Goal: Check status: Check status

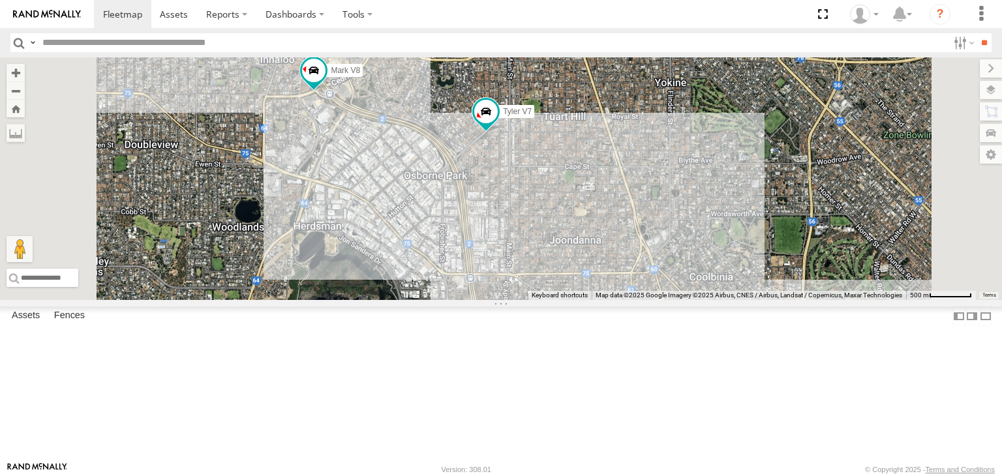
click at [566, 200] on div "[PERSON_NAME] V7 [PERSON_NAME] V6 Mark V8" at bounding box center [501, 178] width 1002 height 243
click at [392, 30] on span at bounding box center [377, 12] width 29 height 35
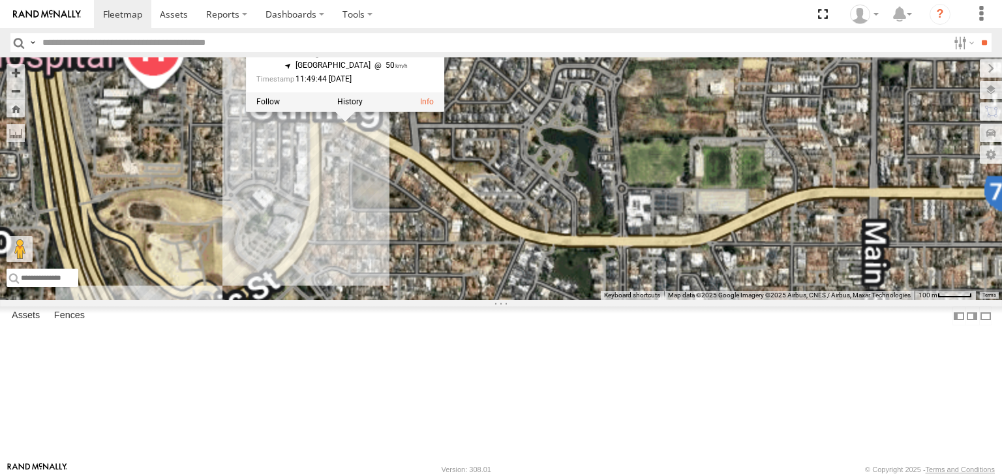
drag, startPoint x: 519, startPoint y: 108, endPoint x: 575, endPoint y: 304, distance: 203.6
click at [575, 300] on div "Tyler V7 Audrey V6 Mark V8 Audrey V6 All Assets Karrinyup Rd Stirling -31.88696…" at bounding box center [501, 178] width 1002 height 243
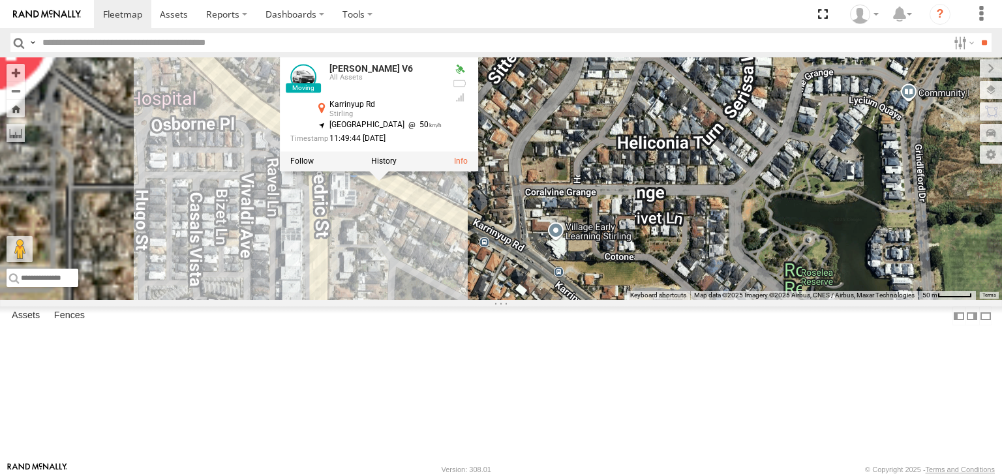
drag, startPoint x: 551, startPoint y: 275, endPoint x: 584, endPoint y: 361, distance: 92.1
click at [584, 300] on div "Tyler V7 Audrey V6 Mark V8 Audrey V6 All Assets Karrinyup Rd Stirling -31.88696…" at bounding box center [501, 178] width 1002 height 243
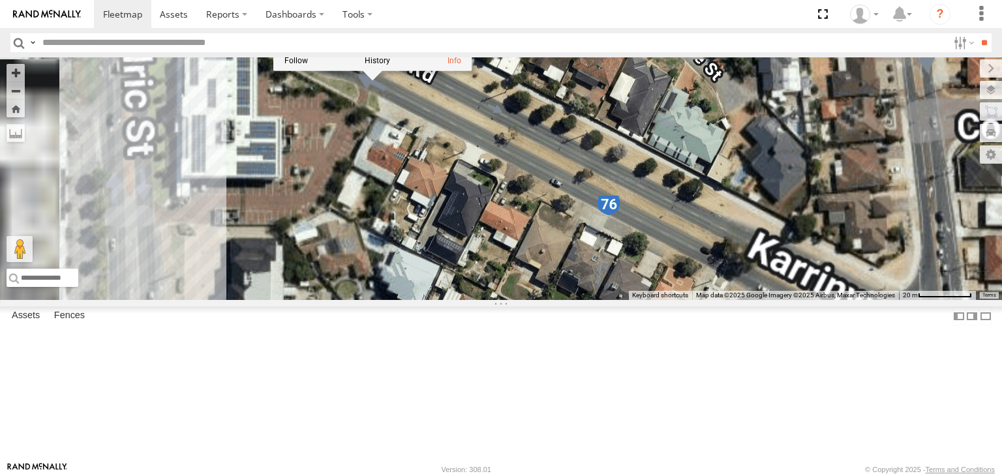
click at [575, 294] on div "Tyler V7 Audrey V6 Mark V8 Audrey V6 All Assets Karrinyup Rd Stirling -31.88696…" at bounding box center [501, 178] width 1002 height 243
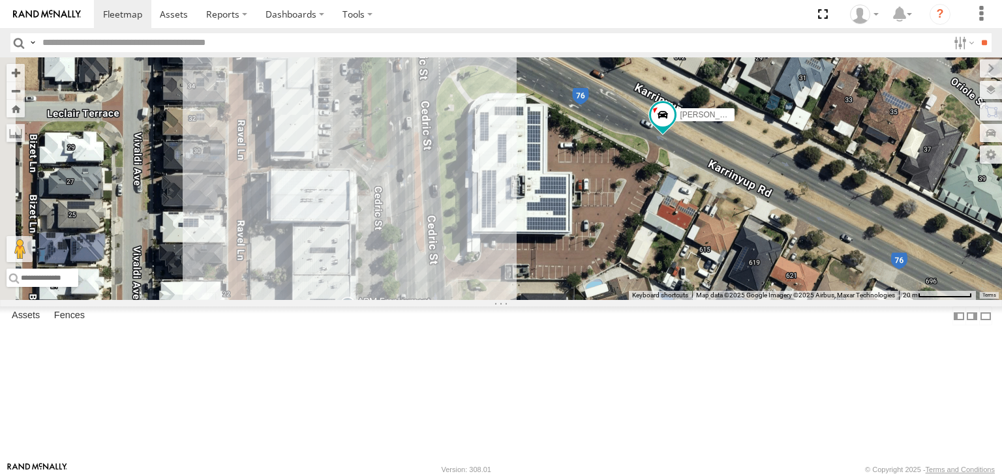
drag, startPoint x: 441, startPoint y: 183, endPoint x: 718, endPoint y: 226, distance: 280.0
click at [718, 226] on div "Tyler V7 Audrey V6 Mark V8" at bounding box center [501, 178] width 1002 height 243
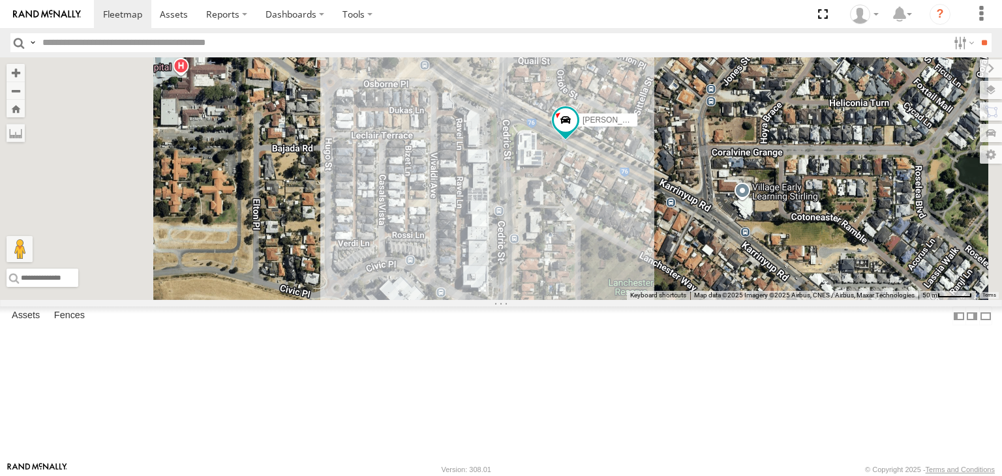
click at [0, 0] on span at bounding box center [0, 0] width 0 height 0
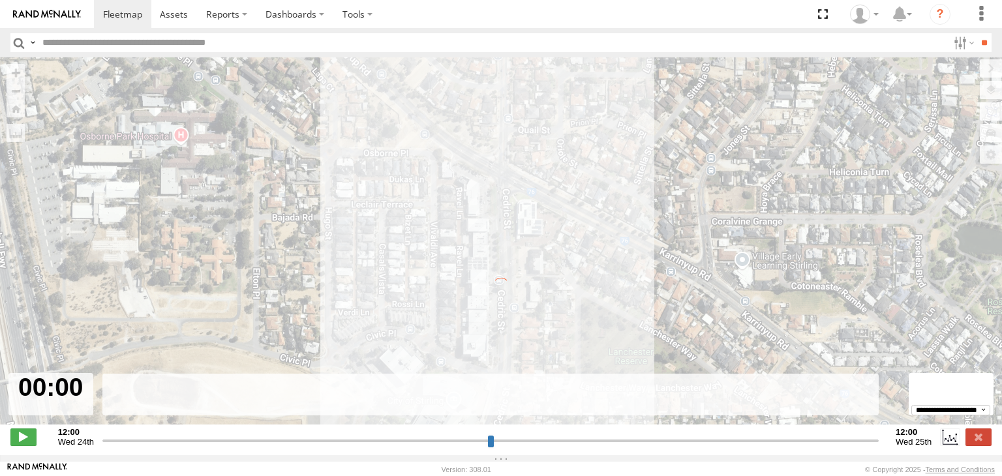
type input "**********"
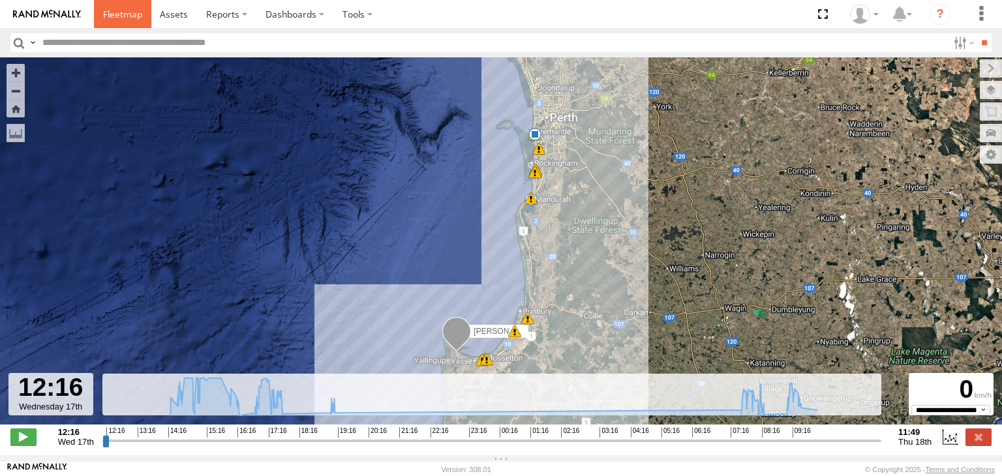
click at [125, 15] on span at bounding box center [122, 14] width 39 height 12
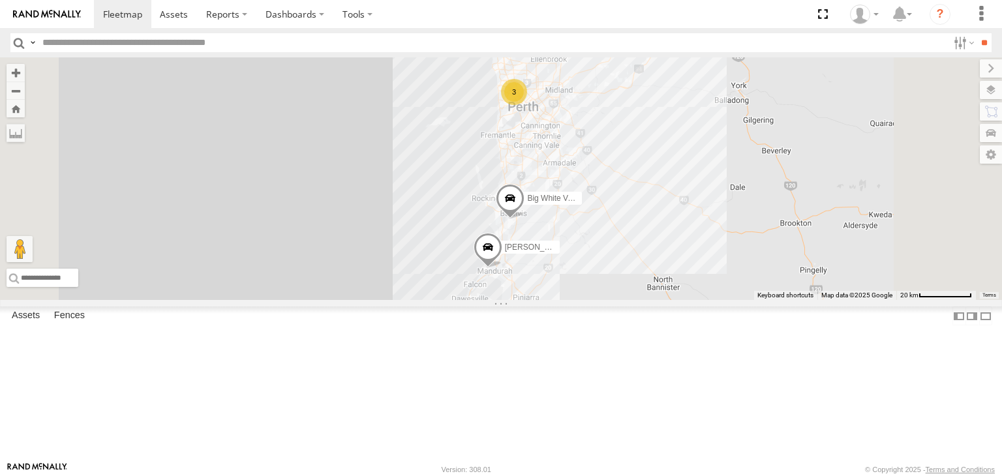
click at [0, 0] on div "[PERSON_NAME] V9" at bounding box center [0, 0] width 0 height 0
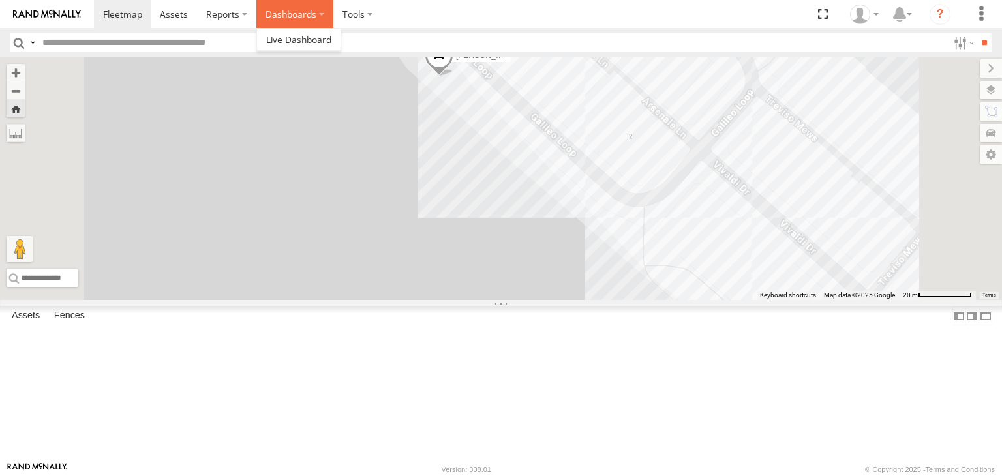
click at [298, 6] on label "Dashboards" at bounding box center [294, 14] width 77 height 28
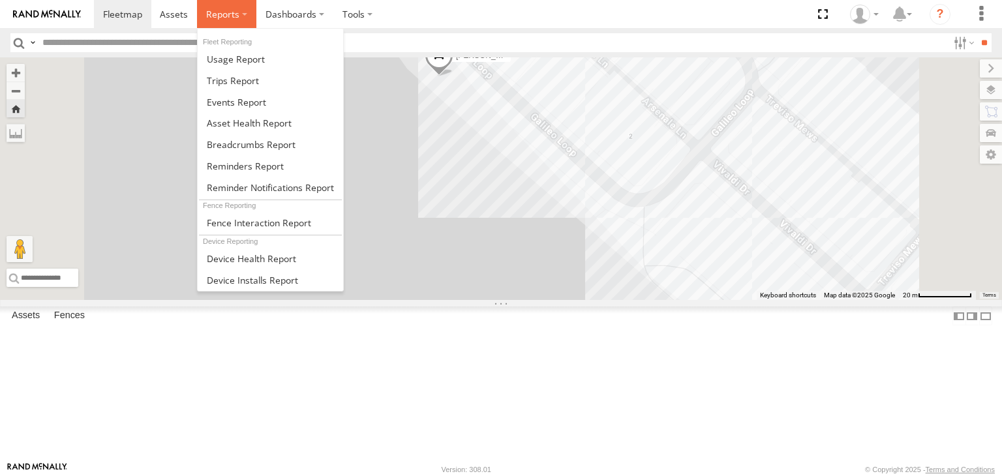
click at [252, 3] on label at bounding box center [226, 14] width 59 height 28
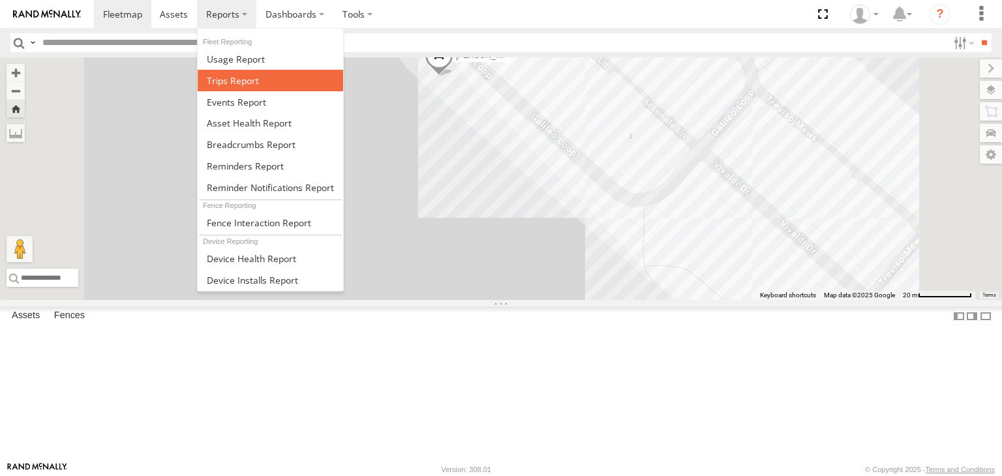
click at [253, 75] on span at bounding box center [233, 80] width 52 height 12
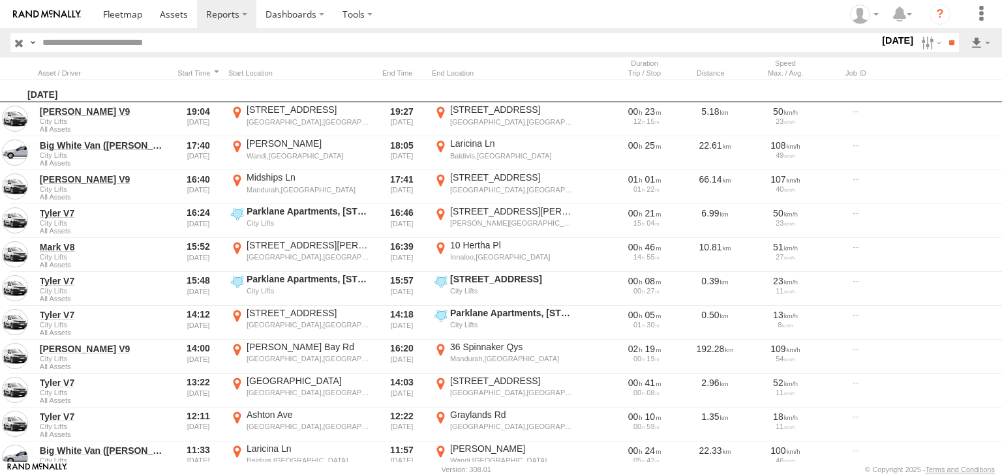
click at [0, 0] on label at bounding box center [0, 0] width 0 height 0
click at [955, 40] on input "**" at bounding box center [951, 42] width 15 height 19
click at [932, 42] on label at bounding box center [930, 42] width 28 height 19
click at [0, 0] on label at bounding box center [0, 0] width 0 height 0
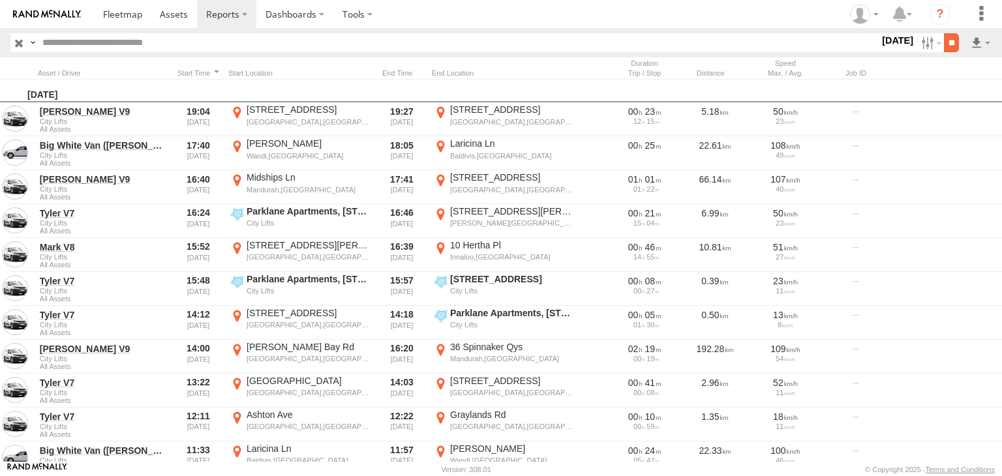
click at [950, 42] on input "**" at bounding box center [951, 42] width 15 height 19
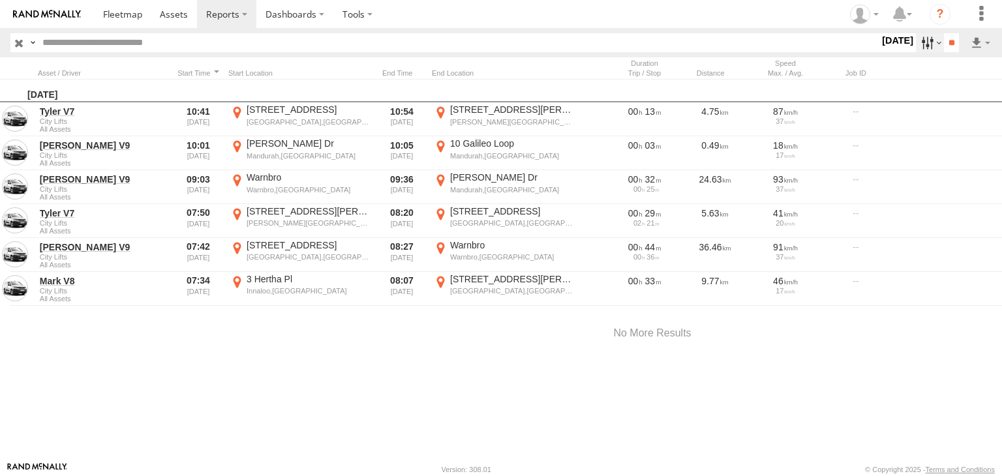
click at [932, 45] on label at bounding box center [930, 42] width 28 height 19
drag, startPoint x: 913, startPoint y: 119, endPoint x: 941, endPoint y: 87, distance: 41.6
click at [0, 0] on label at bounding box center [0, 0] width 0 height 0
drag, startPoint x: 953, startPoint y: 55, endPoint x: 953, endPoint y: 48, distance: 7.8
click at [916, 48] on label "[DATE]" at bounding box center [897, 40] width 37 height 14
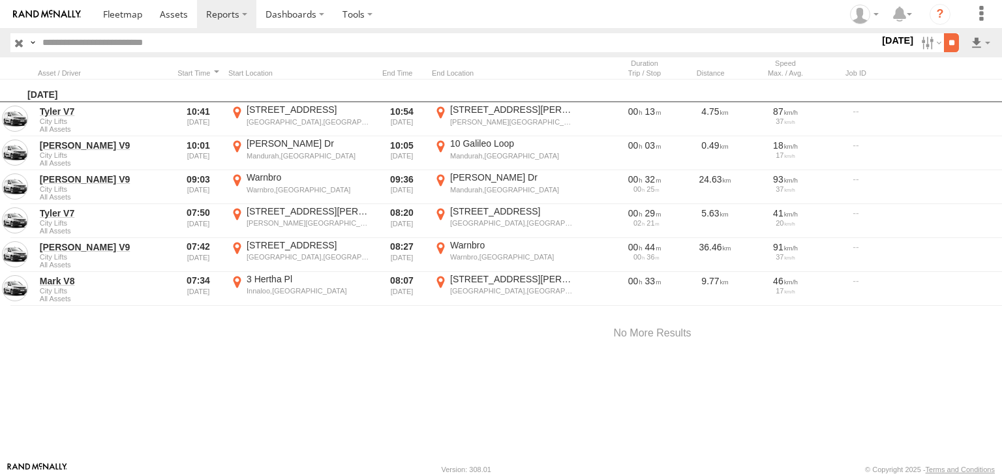
click at [953, 46] on input "**" at bounding box center [951, 42] width 15 height 19
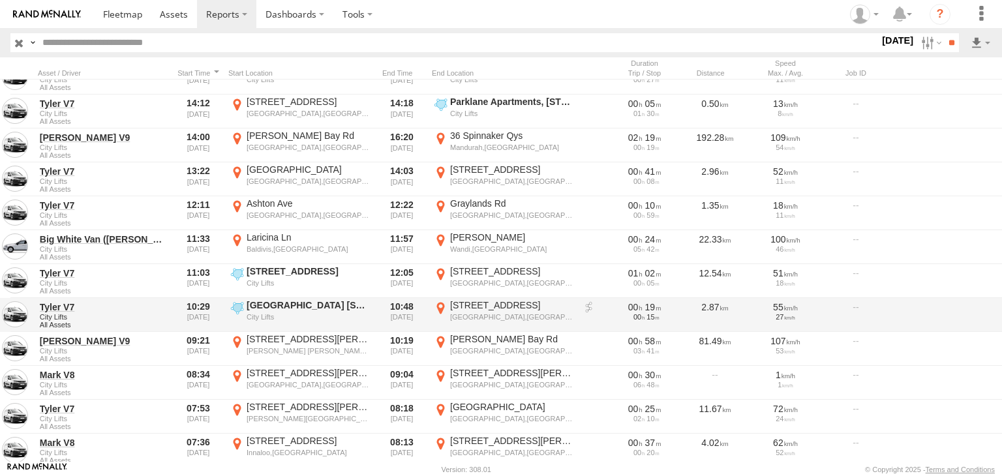
scroll to position [261, 0]
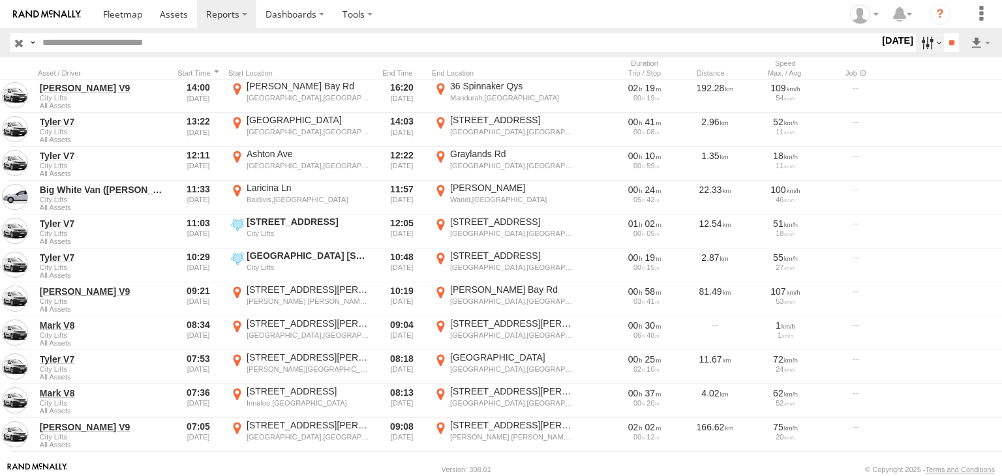
click at [929, 35] on label at bounding box center [930, 42] width 28 height 19
click at [0, 0] on label at bounding box center [0, 0] width 0 height 0
click at [949, 43] on input "**" at bounding box center [951, 42] width 15 height 19
